Goal: Transaction & Acquisition: Download file/media

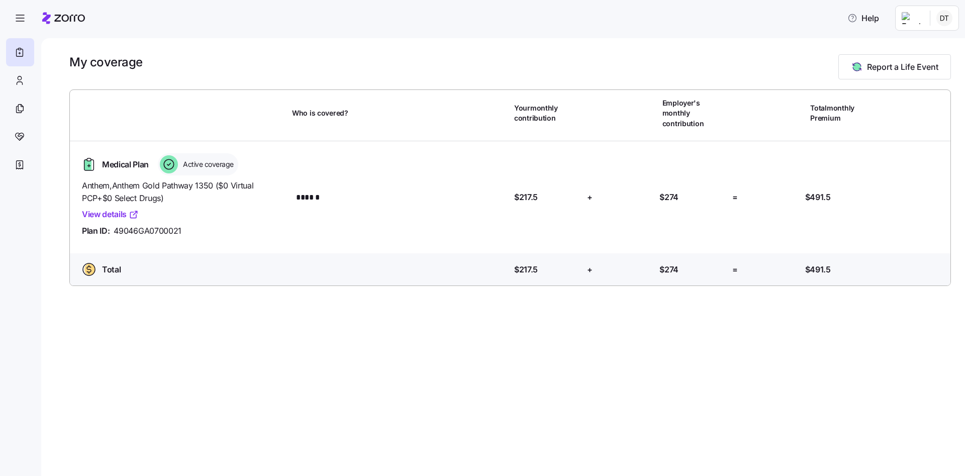
click at [111, 208] on link "View details" at bounding box center [110, 214] width 57 height 13
click at [19, 102] on div at bounding box center [20, 108] width 28 height 28
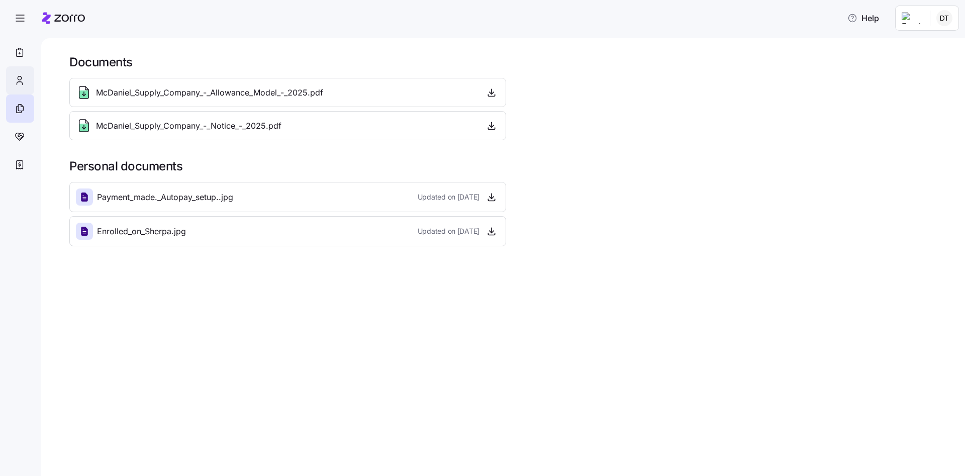
click at [27, 79] on div at bounding box center [20, 80] width 28 height 28
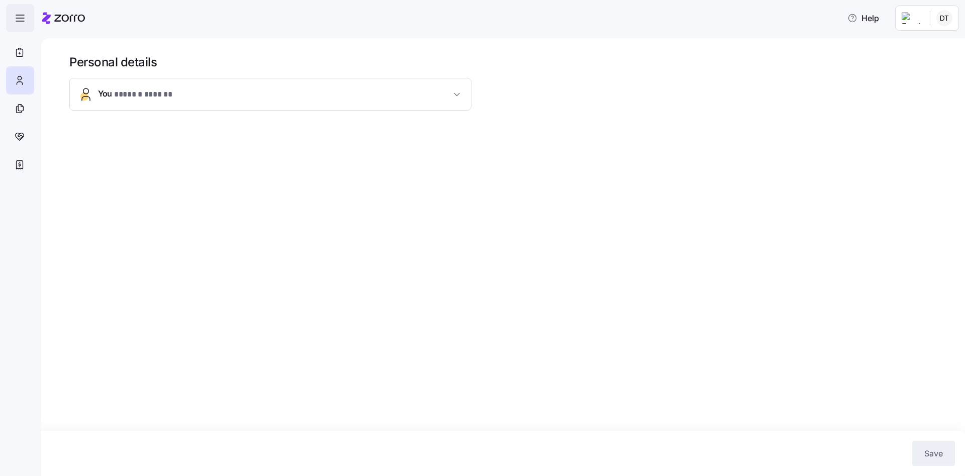
click at [24, 21] on icon "button" at bounding box center [20, 18] width 12 height 12
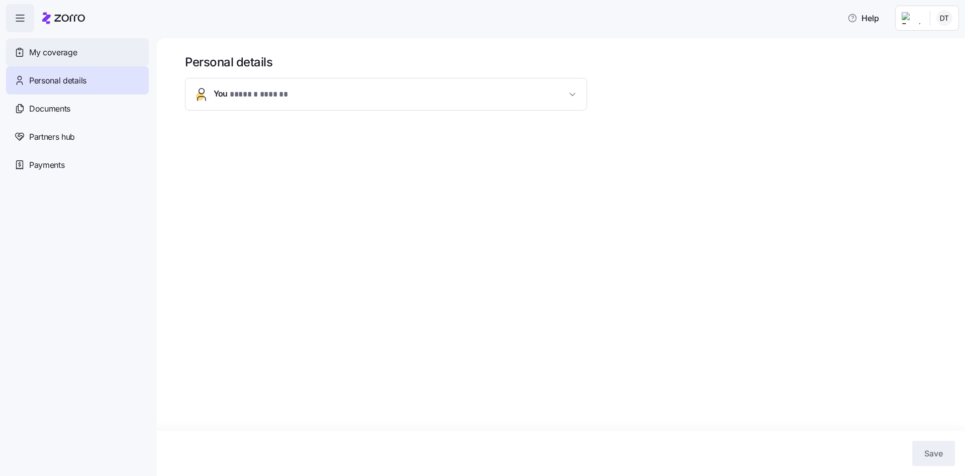
click at [44, 50] on span "My coverage" at bounding box center [53, 52] width 48 height 13
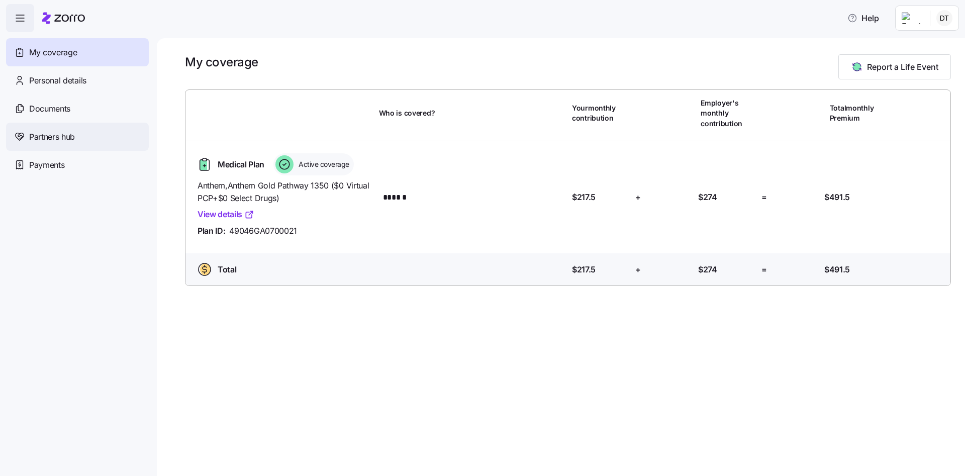
click at [73, 140] on span "Partners hub" at bounding box center [52, 137] width 46 height 13
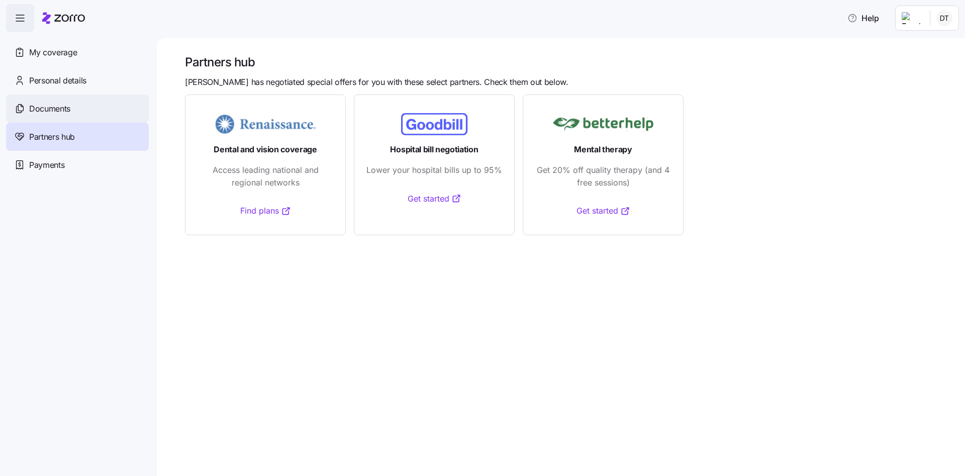
click at [63, 111] on span "Documents" at bounding box center [49, 109] width 41 height 13
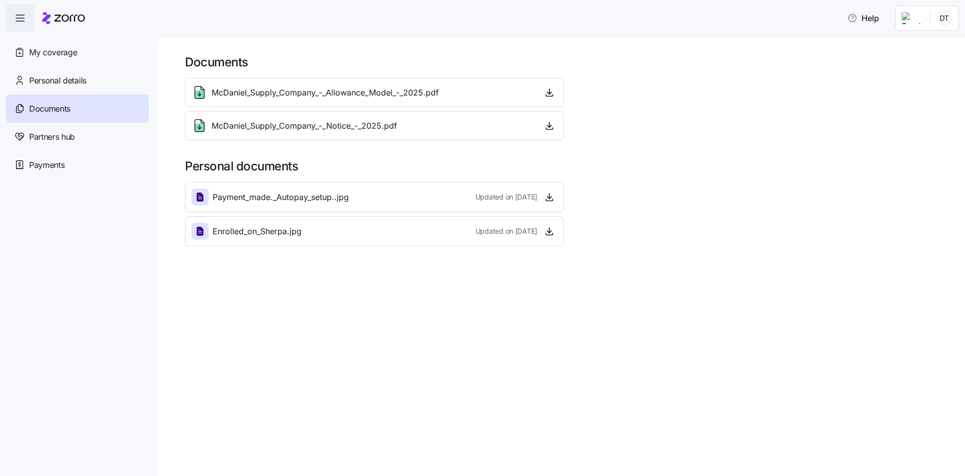
click at [285, 128] on span "McDaniel_Supply_Company_-_Notice_-_2025.pdf" at bounding box center [304, 126] width 185 height 13
click at [548, 132] on span "button" at bounding box center [549, 125] width 15 height 15
click at [548, 128] on icon "button" at bounding box center [549, 126] width 10 height 10
click at [46, 58] on div "My coverage" at bounding box center [77, 52] width 143 height 28
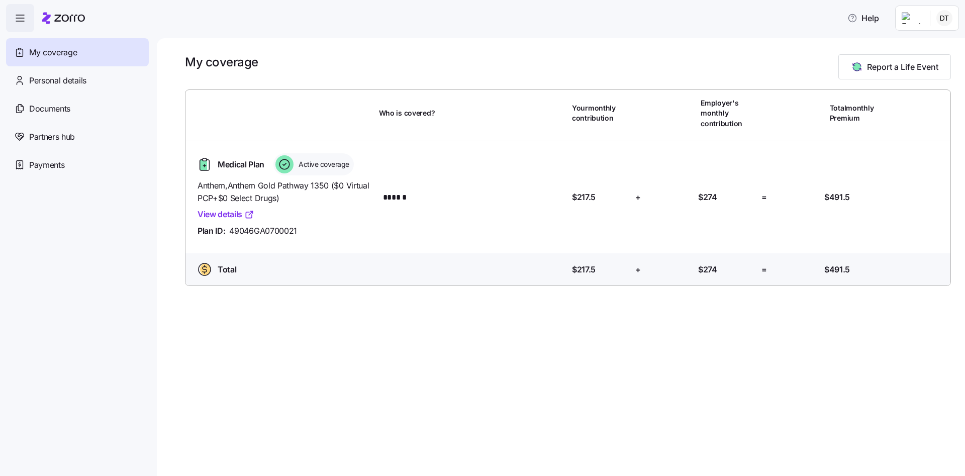
click at [238, 214] on link "View details" at bounding box center [226, 214] width 57 height 13
